Goal: Information Seeking & Learning: Learn about a topic

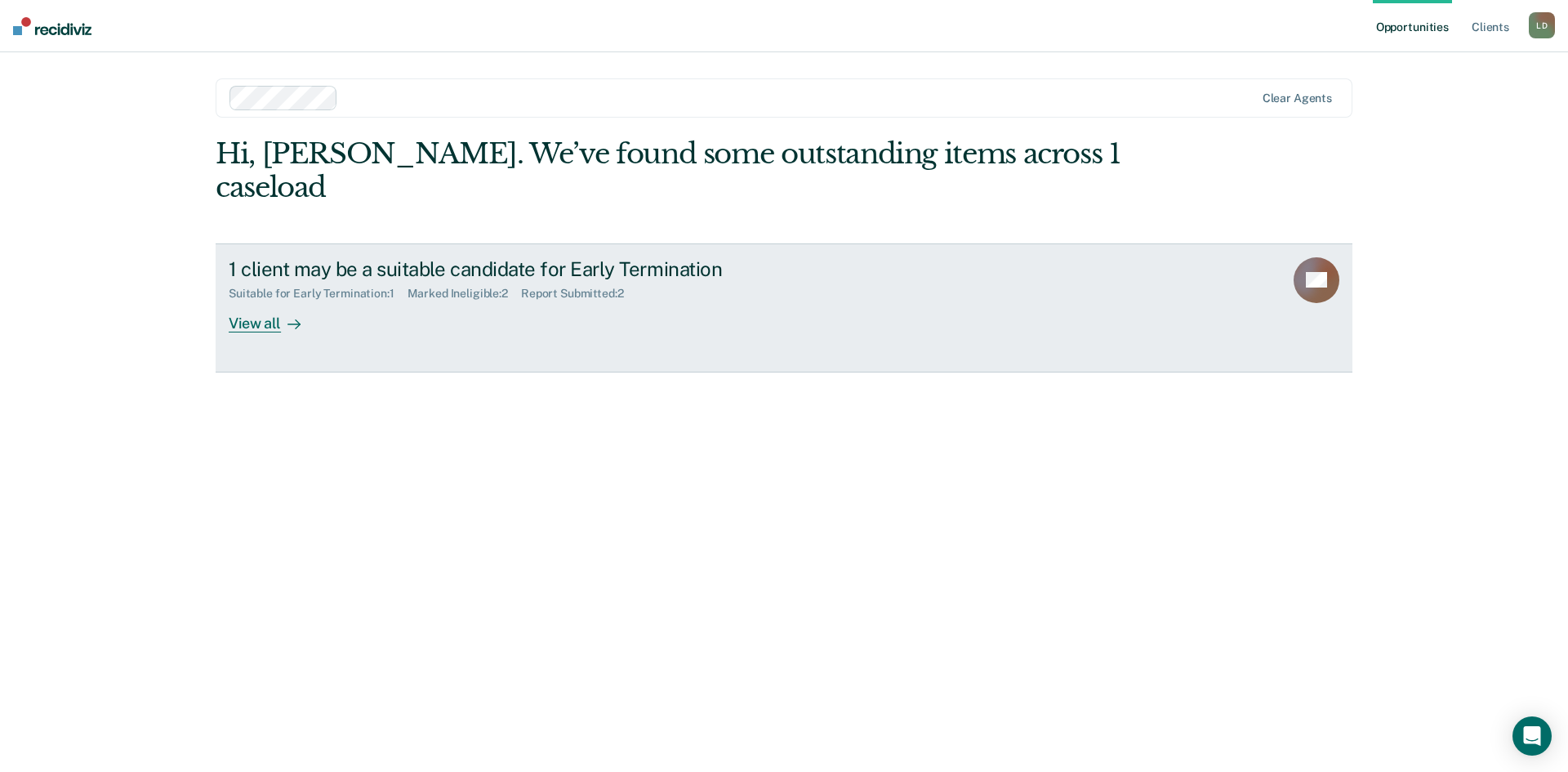
click at [271, 300] on div "View all" at bounding box center [274, 316] width 92 height 32
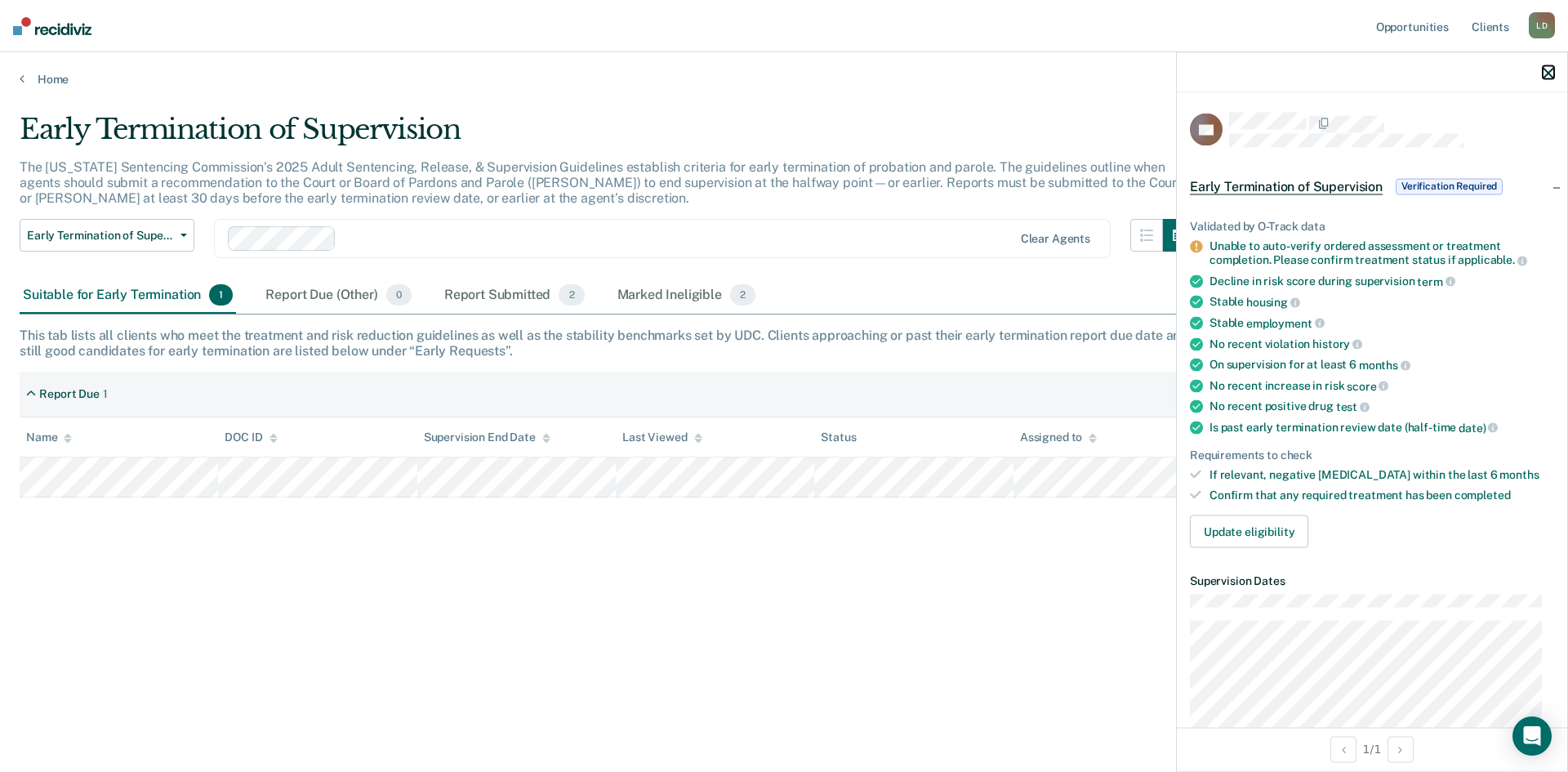
click at [1547, 69] on icon "button" at bounding box center [1548, 72] width 12 height 12
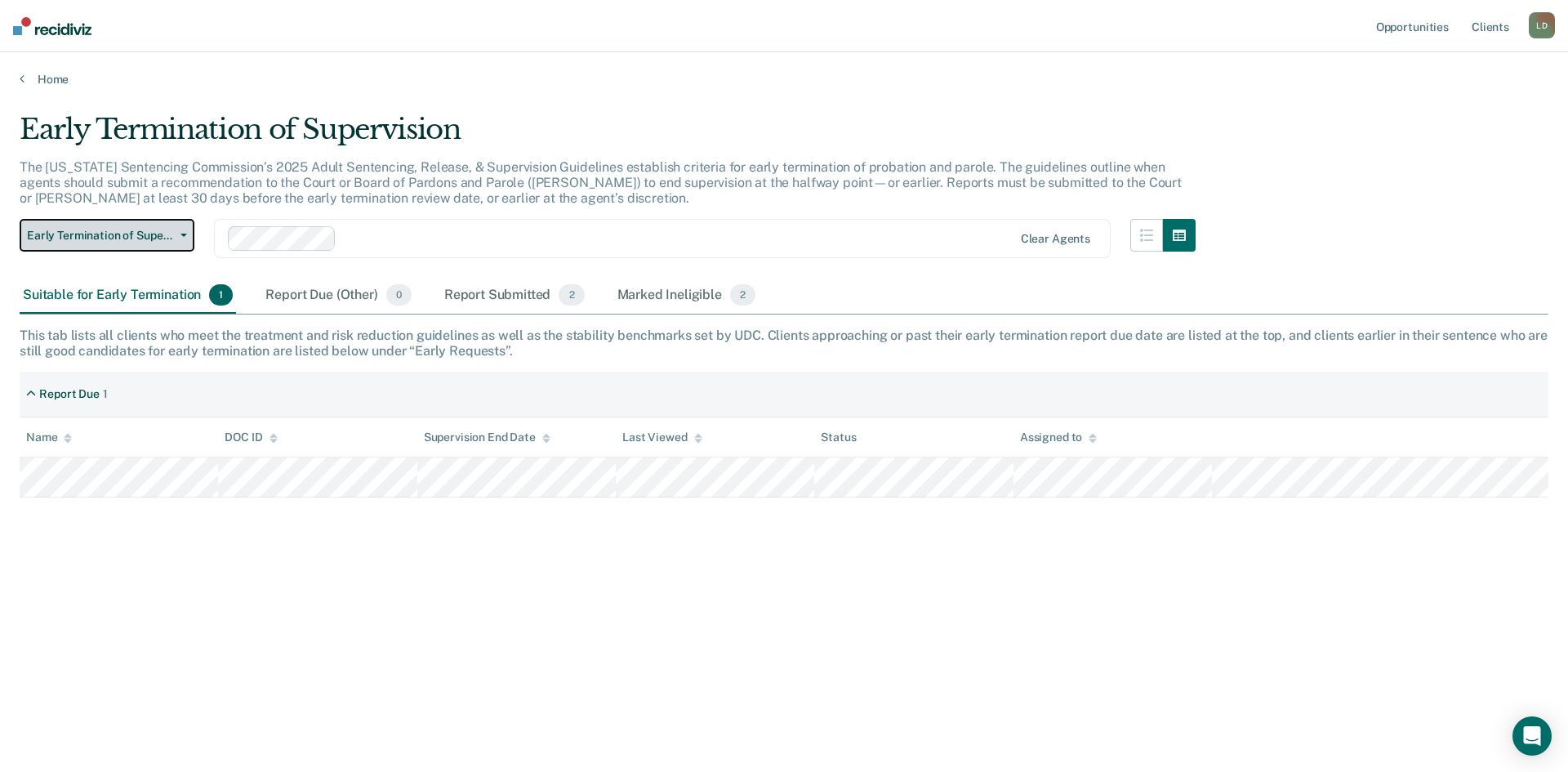
click at [173, 236] on span "Early Termination of Supervision" at bounding box center [100, 235] width 147 height 14
